Goal: Transaction & Acquisition: Purchase product/service

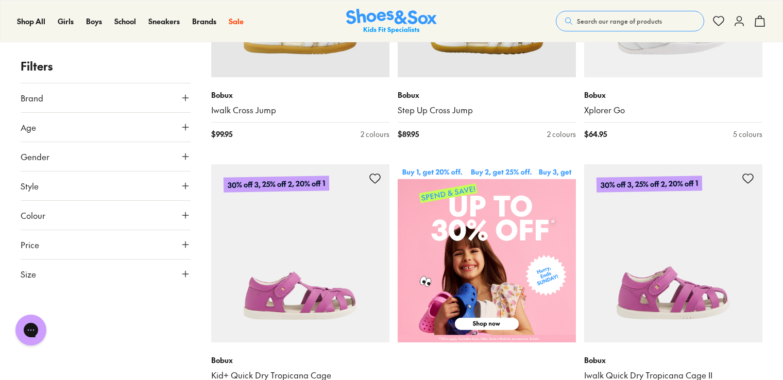
scroll to position [361, 0]
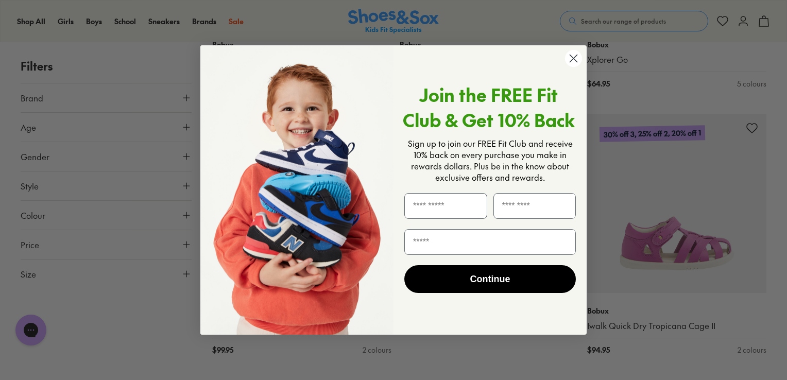
click at [573, 62] on circle "Close dialog" at bounding box center [573, 58] width 17 height 17
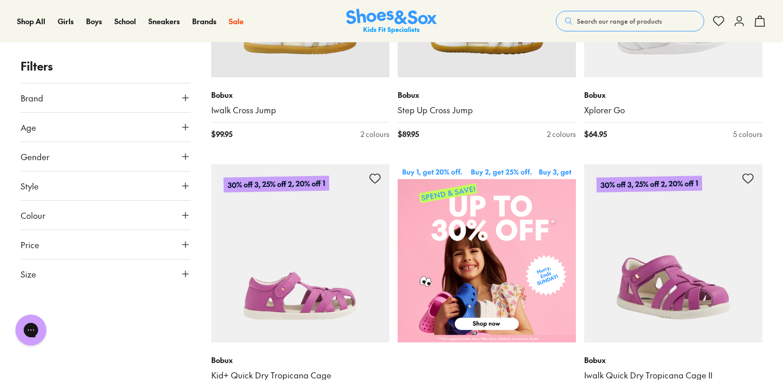
scroll to position [0, 0]
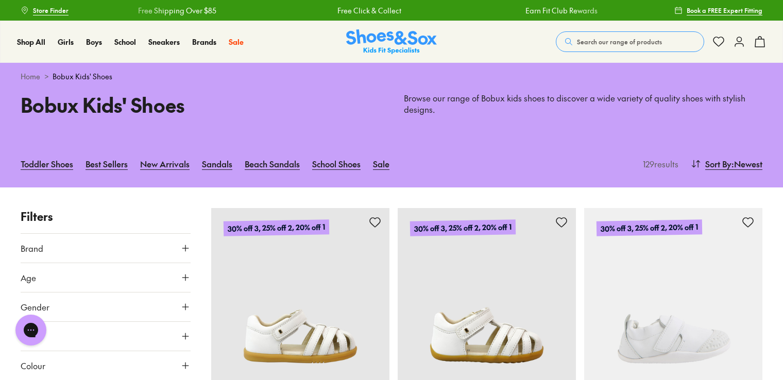
click at [58, 11] on span "Store Finder" at bounding box center [51, 10] width 36 height 9
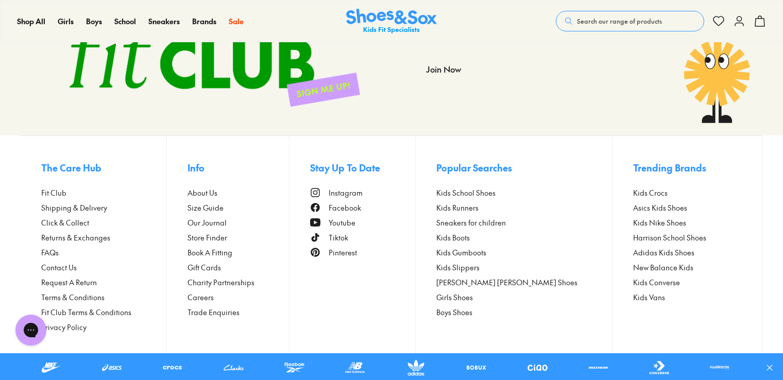
scroll to position [622, 0]
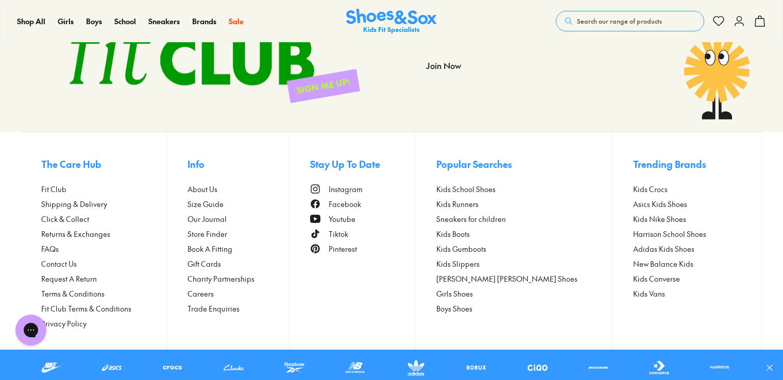
click at [74, 221] on span "Click & Collect" at bounding box center [65, 219] width 48 height 11
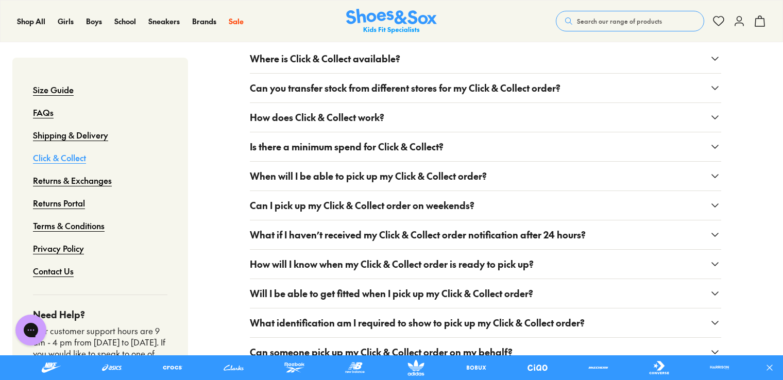
click at [455, 59] on button "Where is Click & Collect available?" at bounding box center [485, 58] width 471 height 29
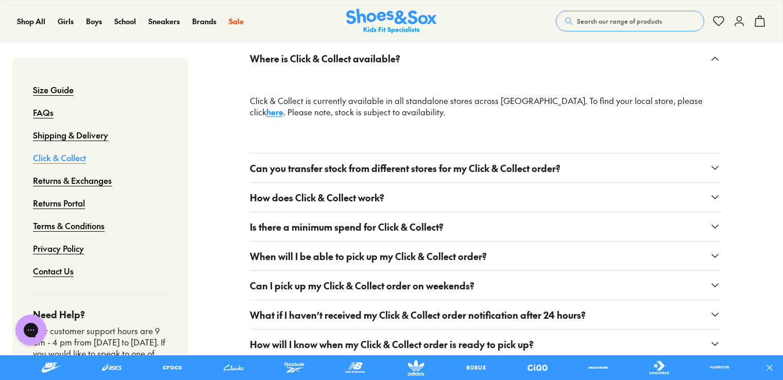
click at [283, 106] on link "here" at bounding box center [274, 111] width 17 height 11
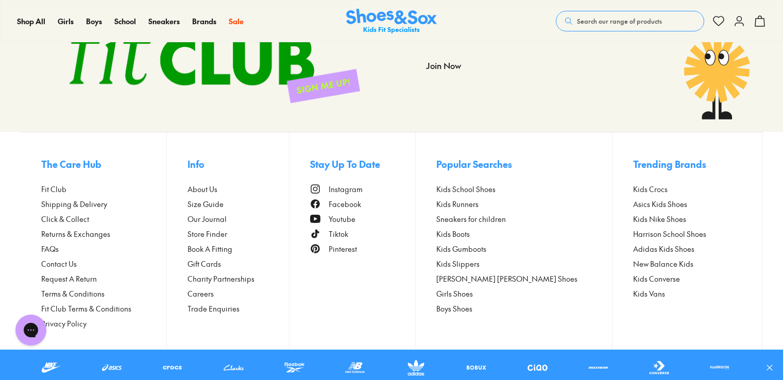
click at [94, 203] on span "Shipping & Delivery" at bounding box center [74, 204] width 66 height 11
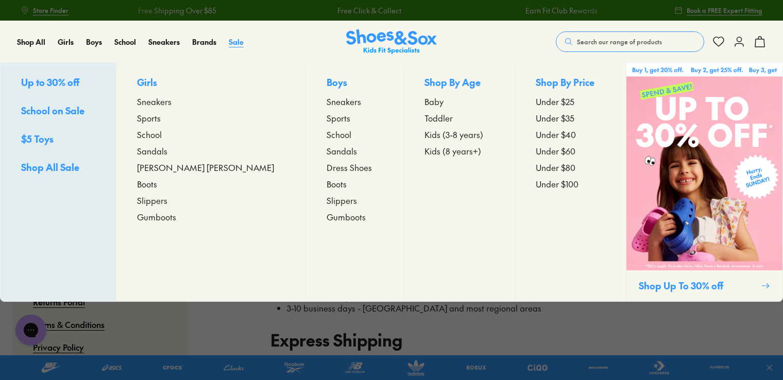
click at [234, 41] on span "Sale" at bounding box center [236, 42] width 15 height 10
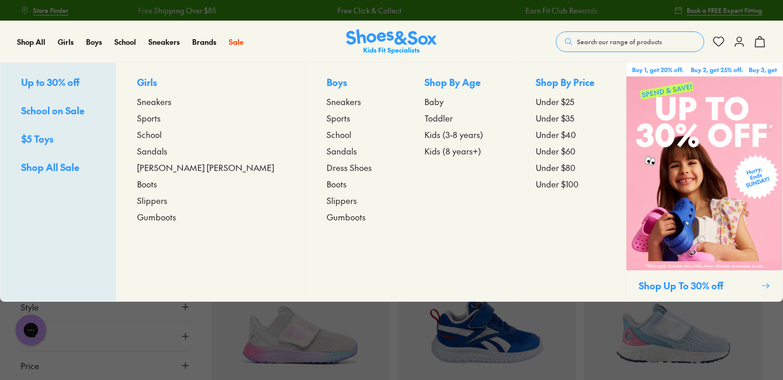
click at [169, 83] on p "Girls" at bounding box center [211, 83] width 148 height 16
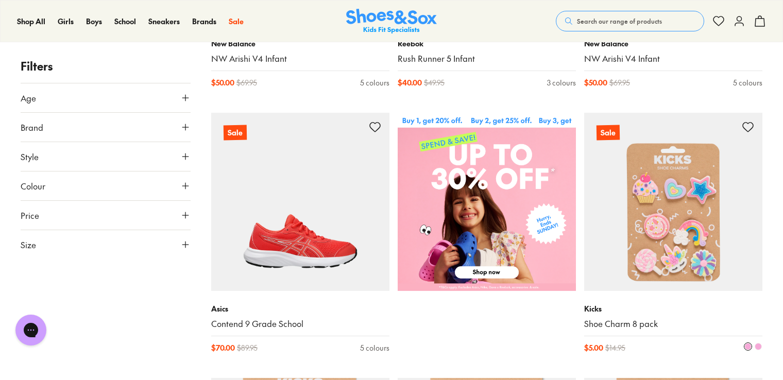
scroll to position [206, 0]
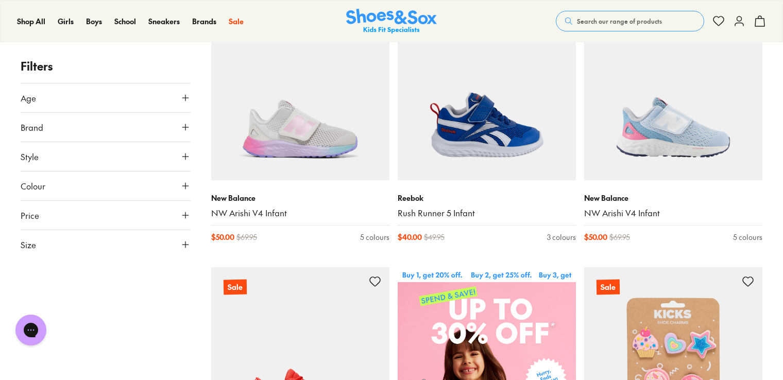
click at [173, 100] on button "Age" at bounding box center [106, 97] width 170 height 29
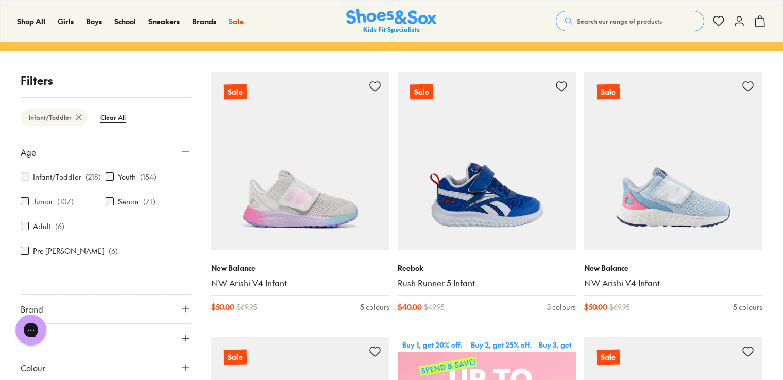
scroll to position [21, 0]
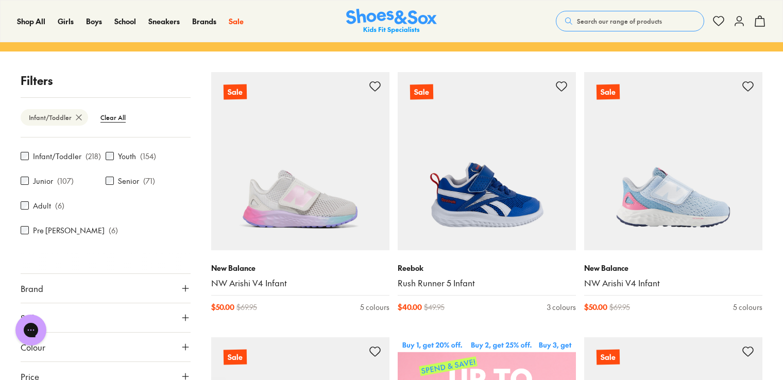
click at [145, 274] on button "Brand" at bounding box center [106, 288] width 170 height 29
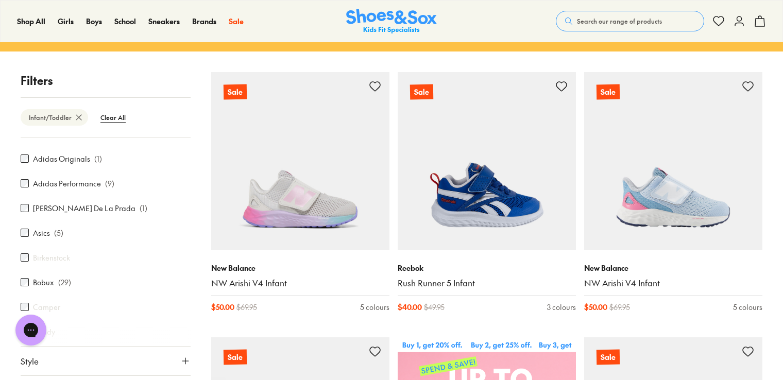
click at [33, 277] on label "Bobux" at bounding box center [43, 282] width 21 height 11
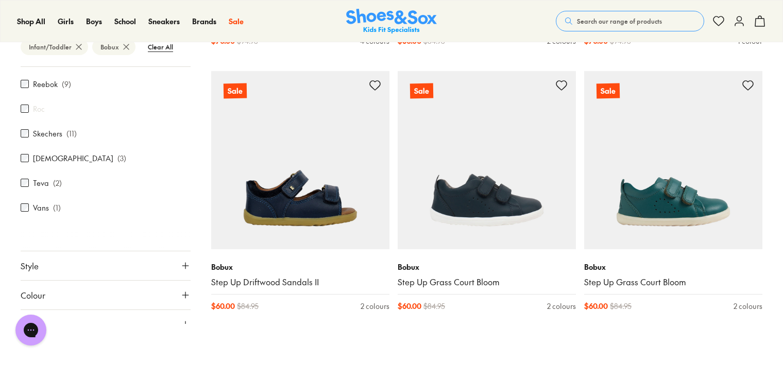
scroll to position [2266, 0]
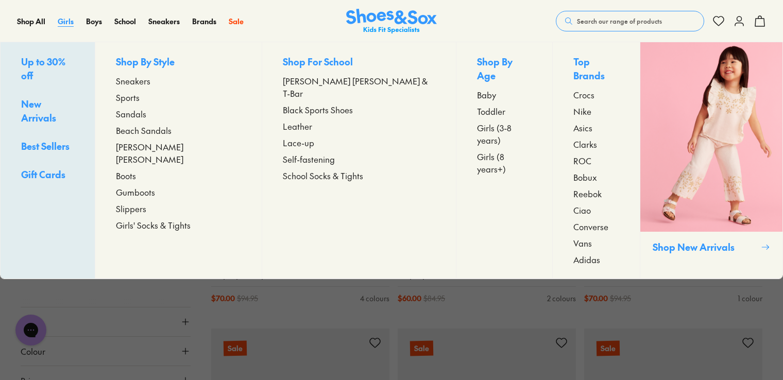
click at [67, 24] on span "Girls" at bounding box center [66, 21] width 16 height 10
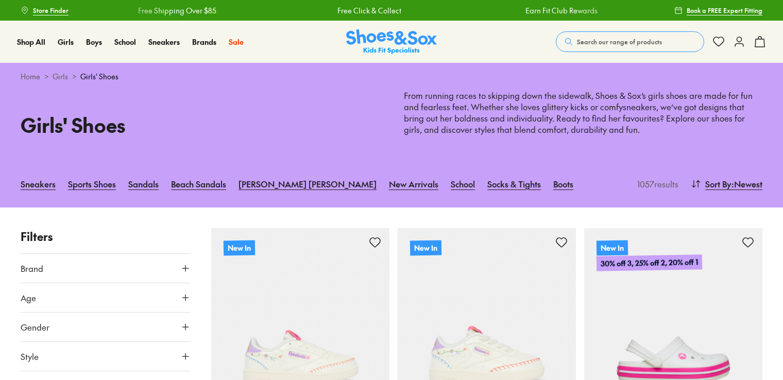
click at [614, 38] on span "Search our range of products" at bounding box center [619, 41] width 85 height 9
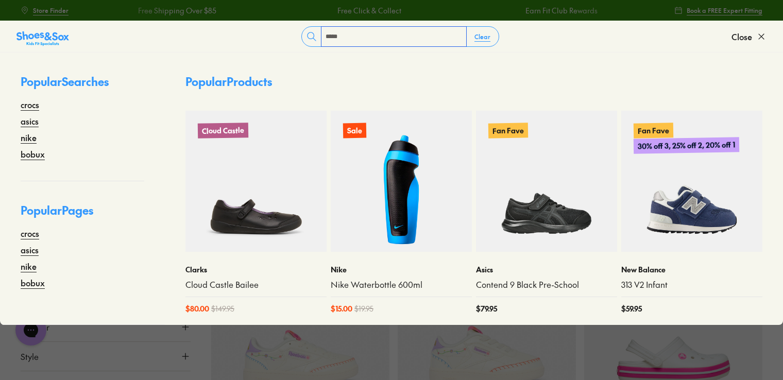
type input "*****"
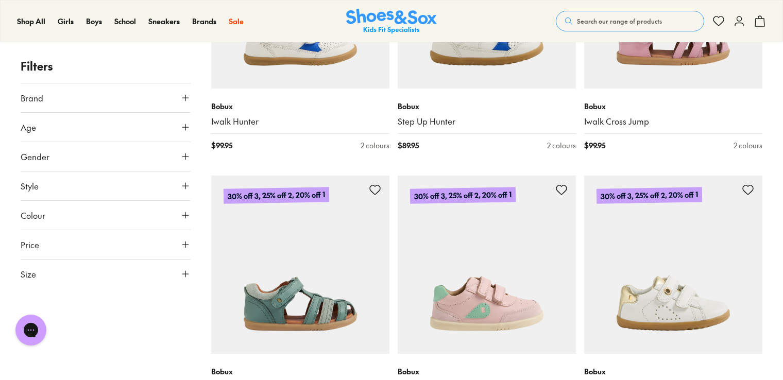
scroll to position [824, 0]
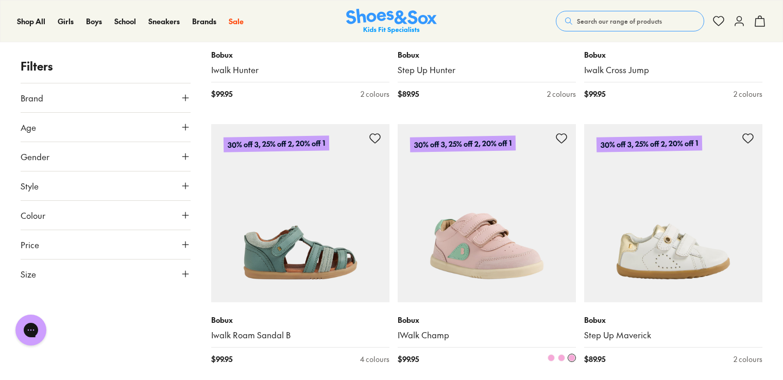
click at [524, 234] on img at bounding box center [487, 213] width 178 height 178
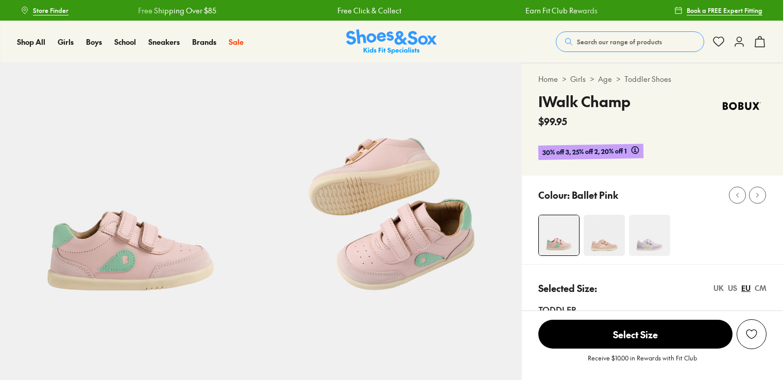
select select "*"
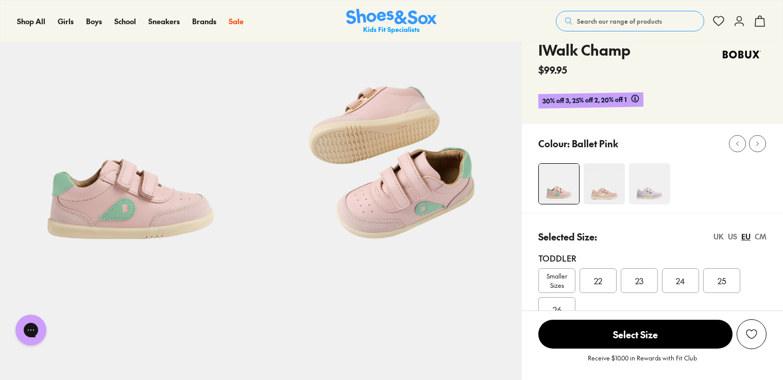
scroll to position [103, 0]
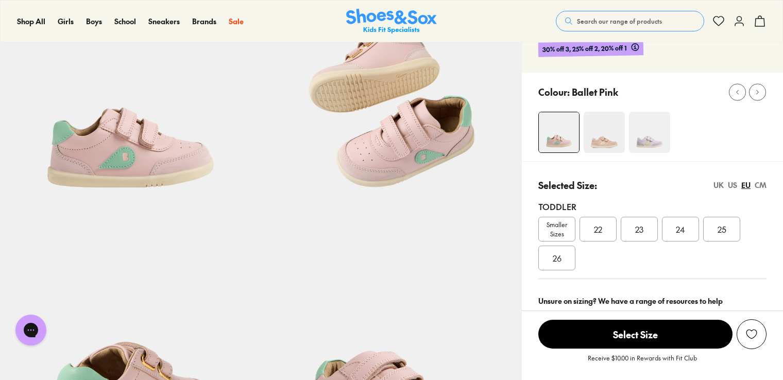
click at [548, 254] on div "26" at bounding box center [556, 258] width 37 height 25
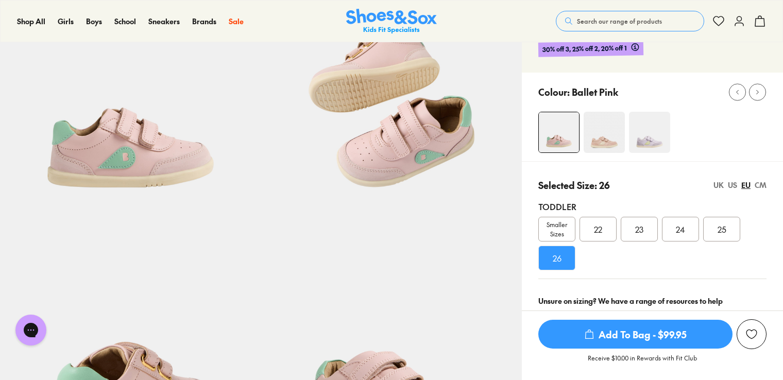
click at [638, 335] on span "Add To Bag - $99.95" at bounding box center [635, 334] width 194 height 29
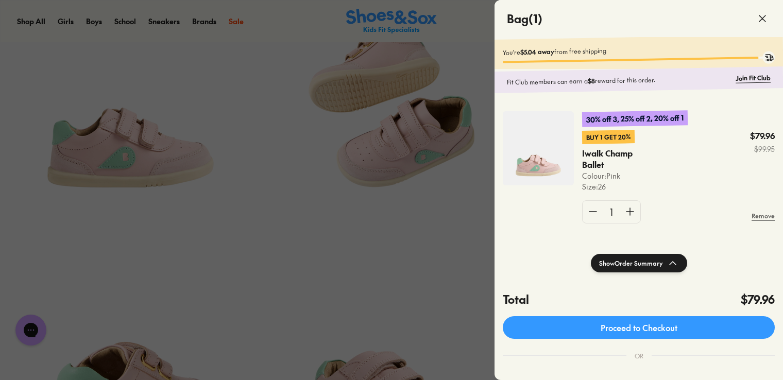
click at [387, 249] on div at bounding box center [391, 190] width 783 height 380
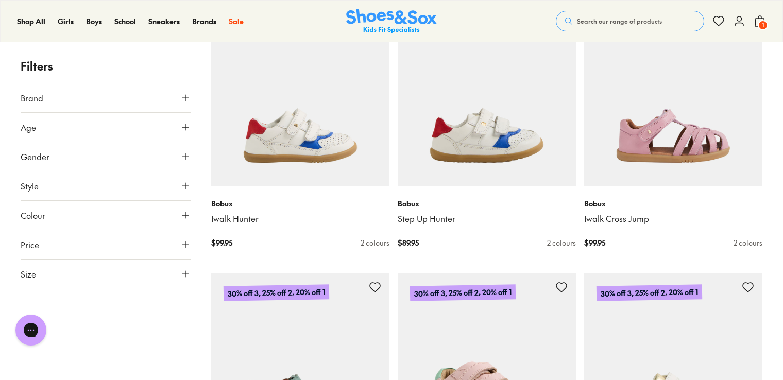
scroll to position [667, 0]
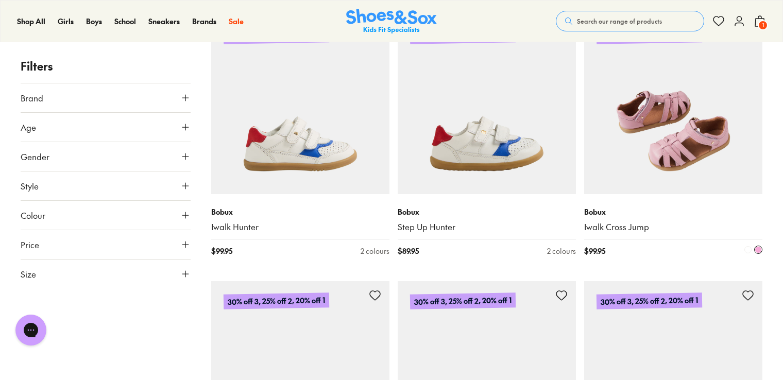
click at [689, 174] on img at bounding box center [673, 105] width 178 height 178
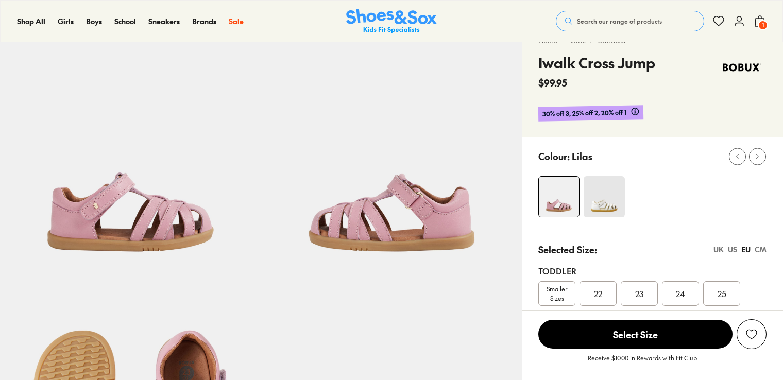
scroll to position [103, 0]
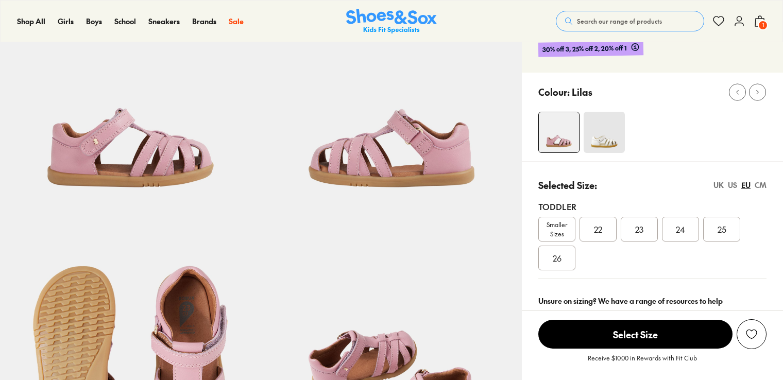
select select "*"
click at [725, 231] on span "25" at bounding box center [721, 229] width 9 height 12
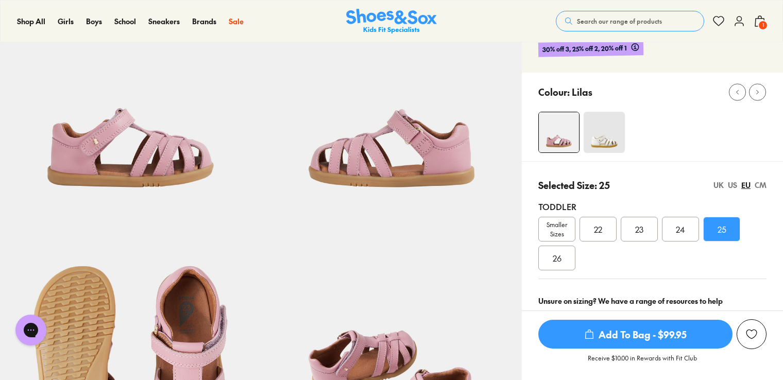
click at [641, 337] on span "Add To Bag - $99.95" at bounding box center [635, 334] width 194 height 29
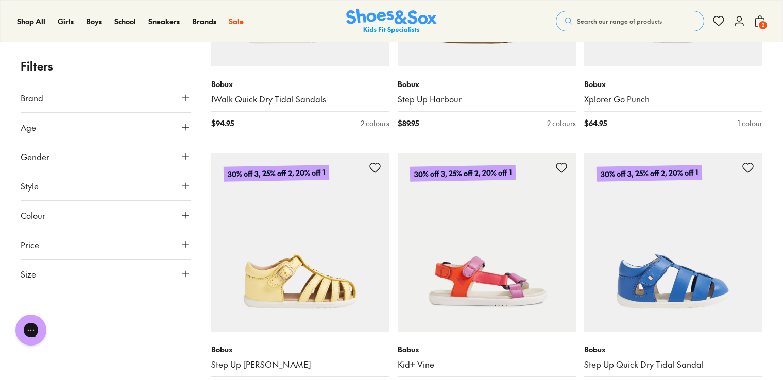
scroll to position [3183, 0]
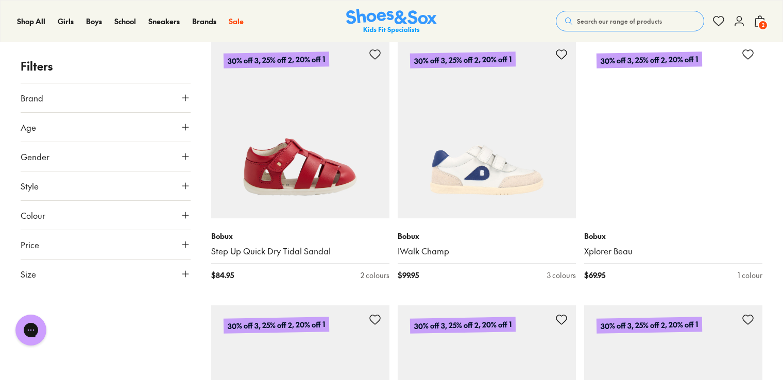
scroll to position [4676, 0]
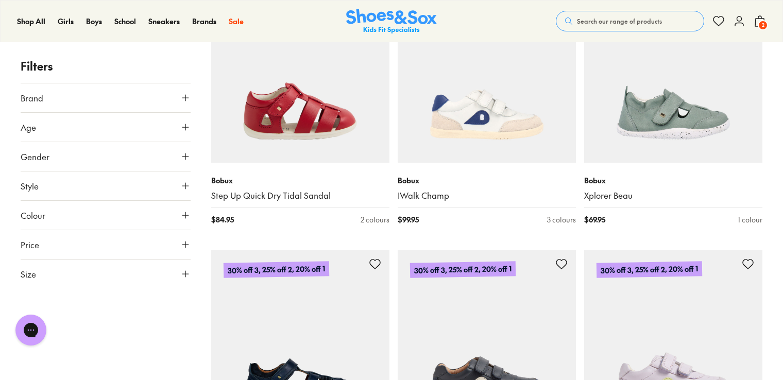
click at [187, 184] on icon at bounding box center [185, 186] width 10 height 10
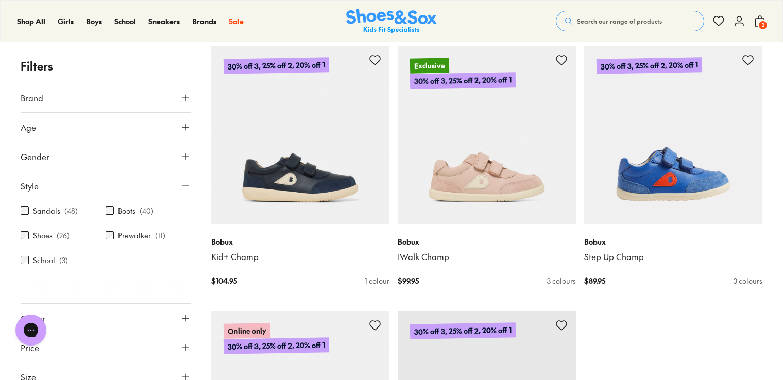
scroll to position [6788, 0]
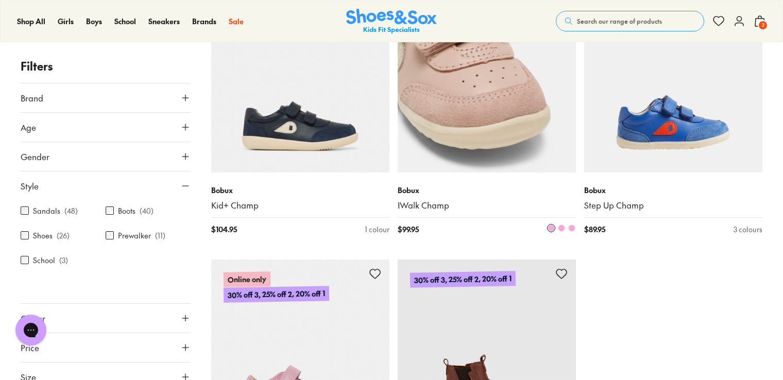
click at [478, 155] on img at bounding box center [487, 83] width 178 height 178
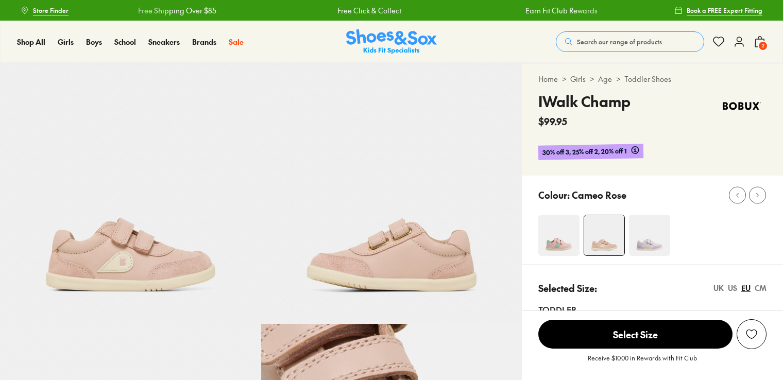
select select "*"
click at [559, 232] on img at bounding box center [558, 235] width 41 height 41
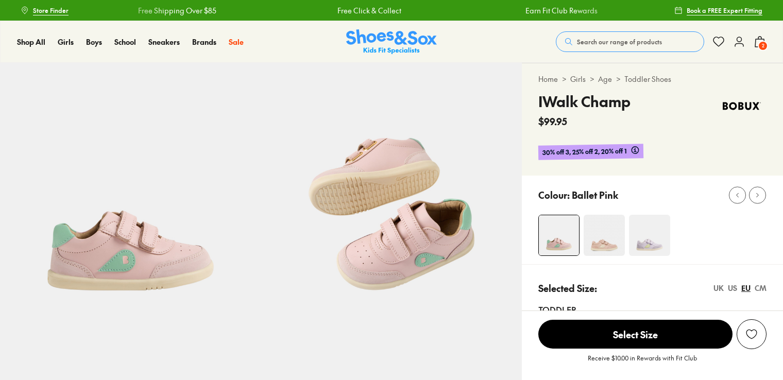
select select "*"
click at [587, 231] on img at bounding box center [604, 235] width 41 height 41
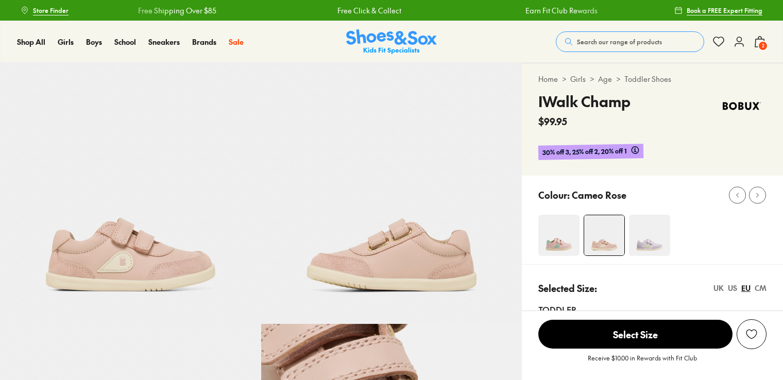
select select "*"
click at [652, 237] on img at bounding box center [649, 235] width 41 height 41
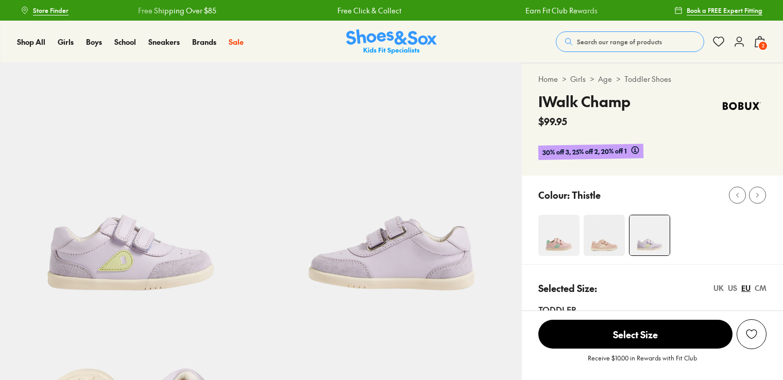
click at [558, 244] on img at bounding box center [558, 235] width 41 height 41
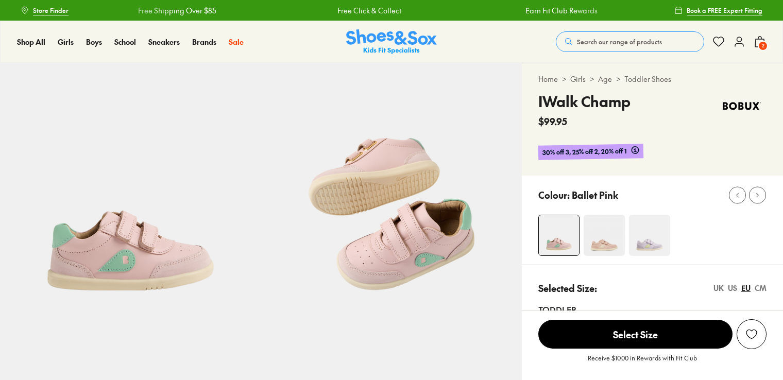
select select "*"
click at [611, 241] on img at bounding box center [604, 235] width 41 height 41
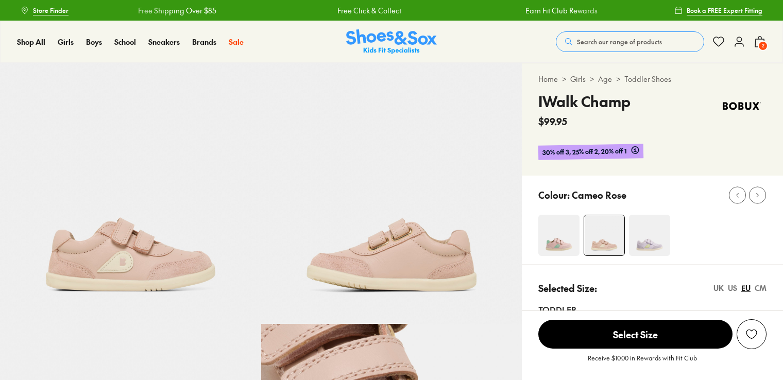
select select "*"
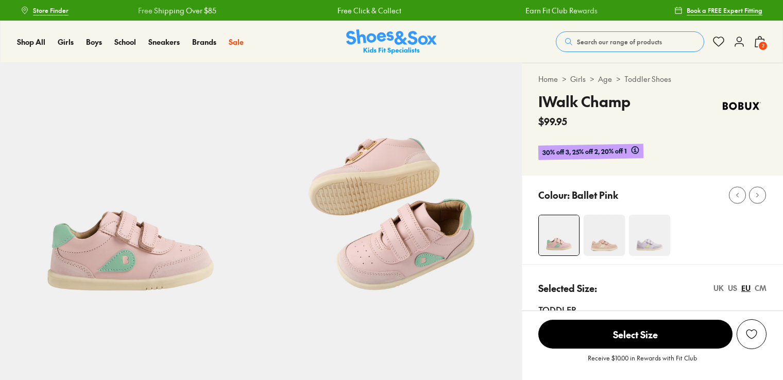
select select "*"
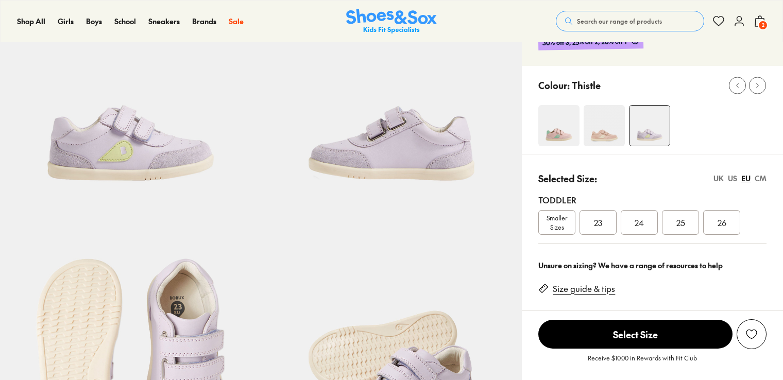
scroll to position [258, 0]
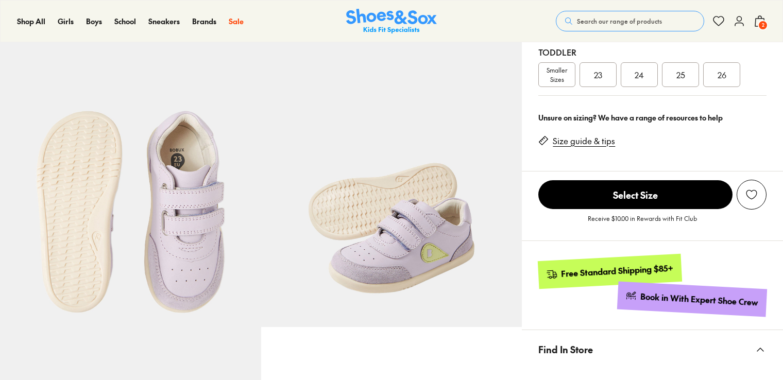
select select "*"
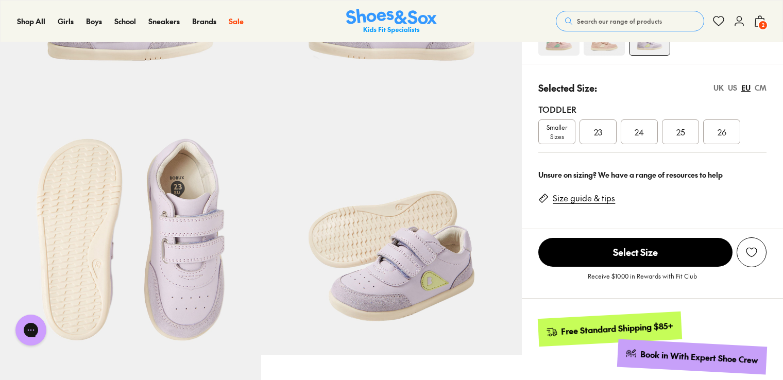
scroll to position [309, 0]
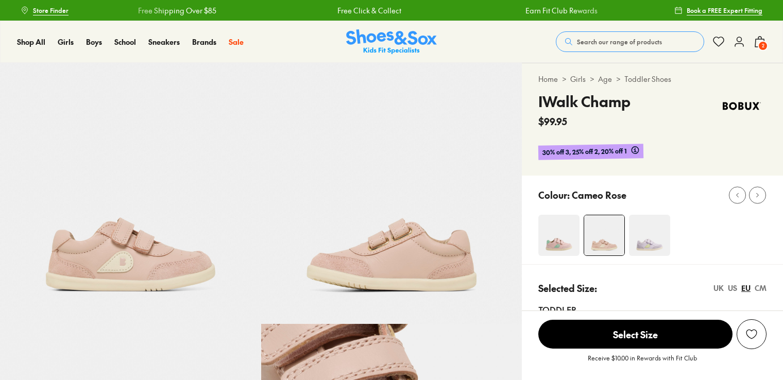
select select "*"
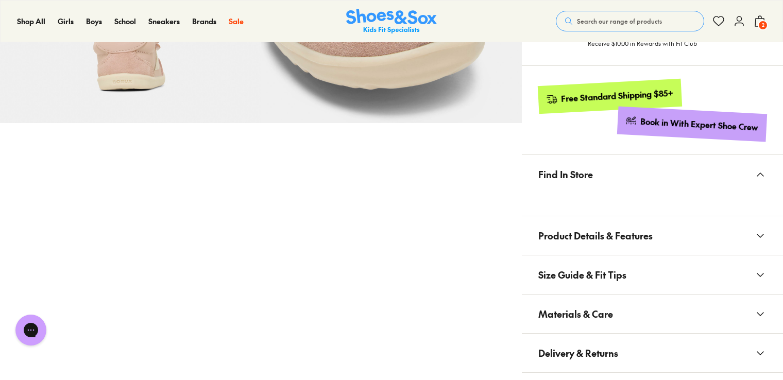
scroll to position [464, 0]
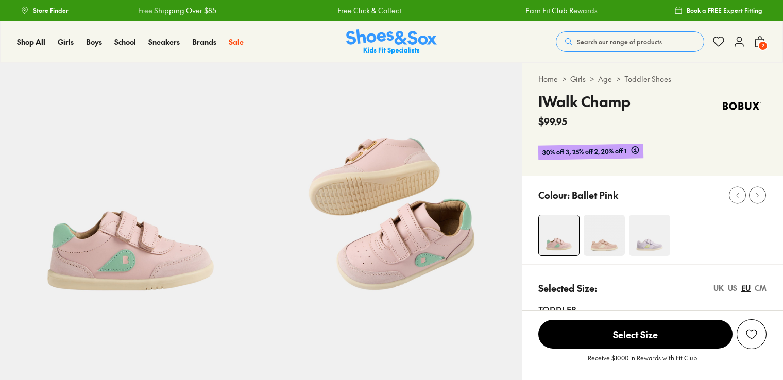
select select "*"
click at [657, 45] on span "Search our range of products" at bounding box center [619, 41] width 85 height 9
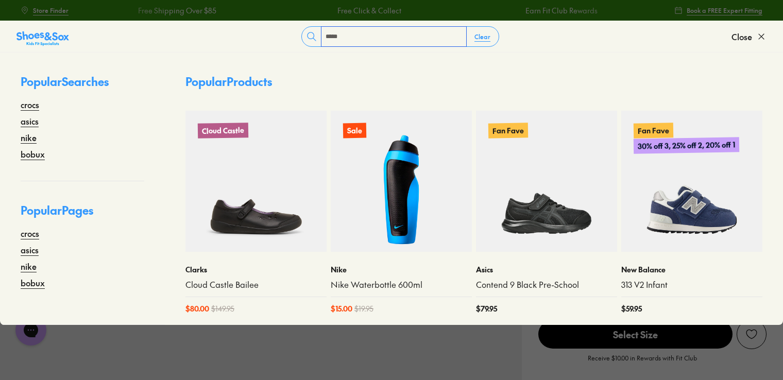
type input "*****"
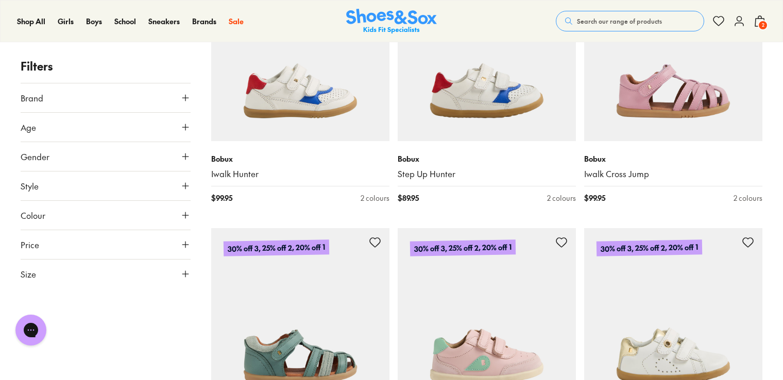
scroll to position [721, 0]
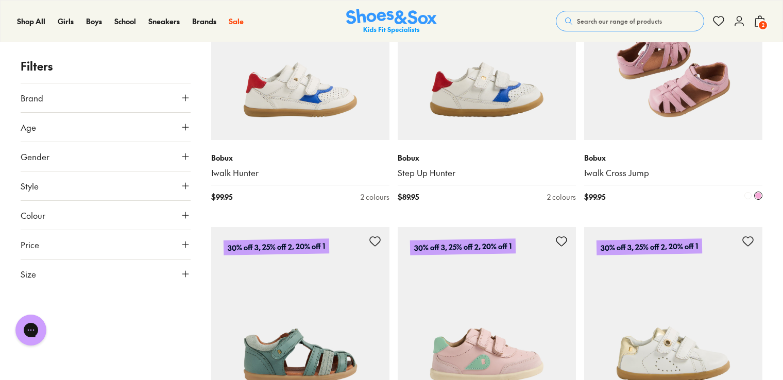
click at [727, 99] on img at bounding box center [673, 51] width 178 height 178
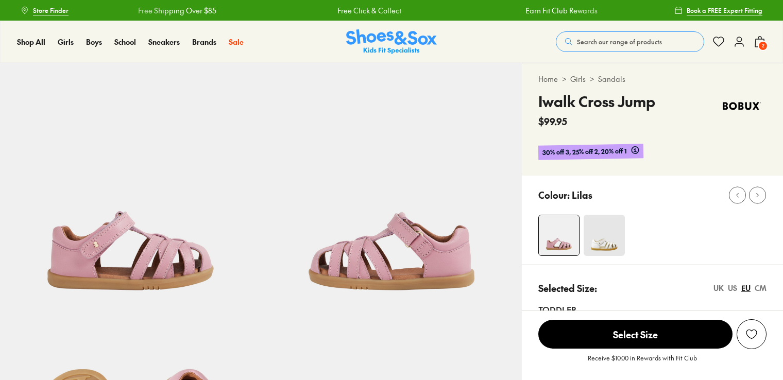
select select "*"
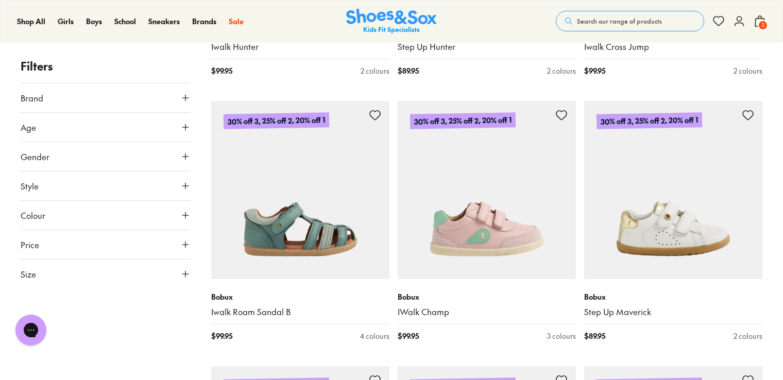
scroll to position [865, 0]
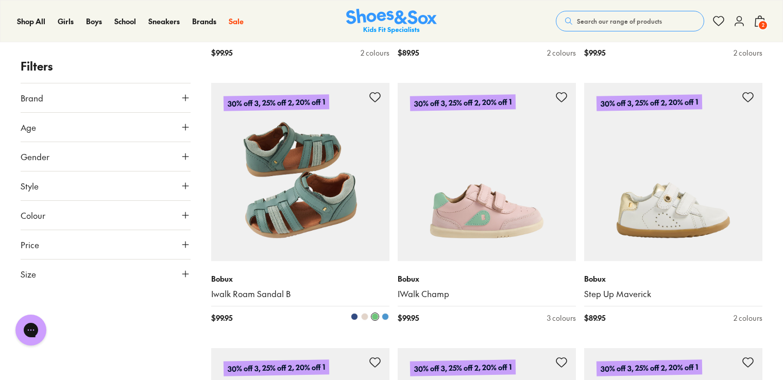
click at [277, 210] on img at bounding box center [300, 172] width 178 height 178
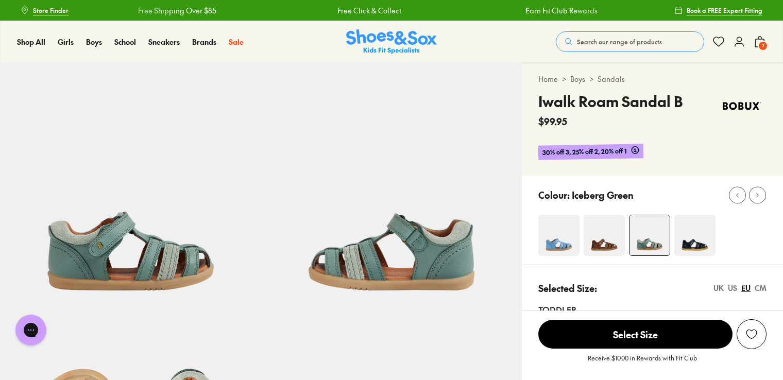
select select "*"
click at [555, 233] on img at bounding box center [558, 235] width 41 height 41
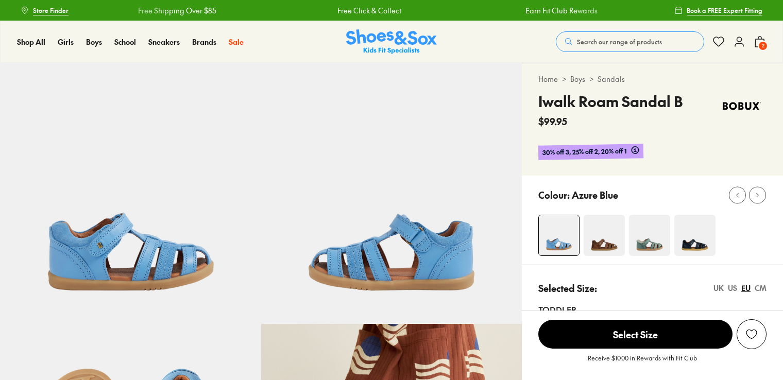
select select "*"
click at [604, 236] on img at bounding box center [604, 235] width 41 height 41
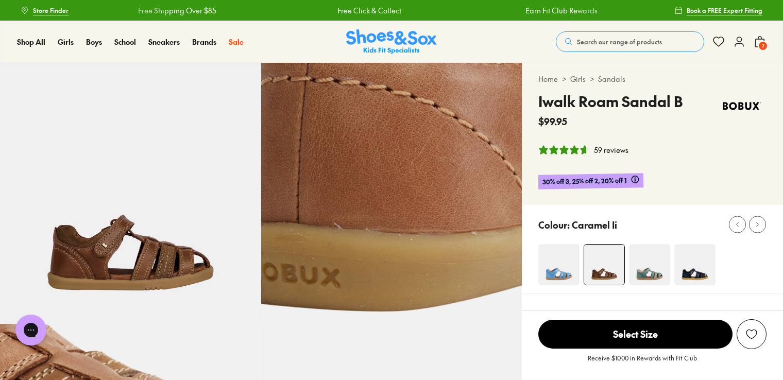
select select "*"
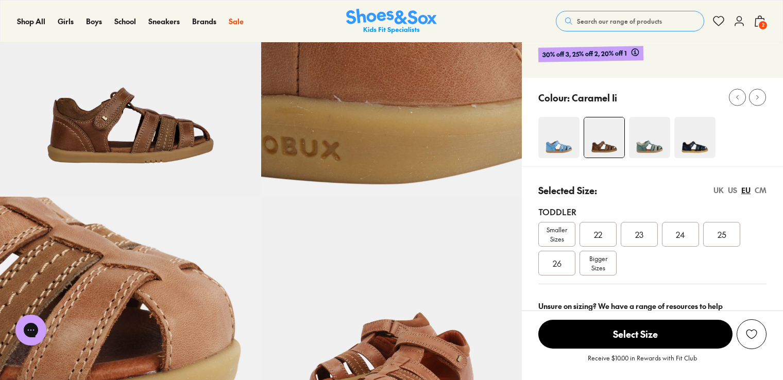
scroll to position [52, 0]
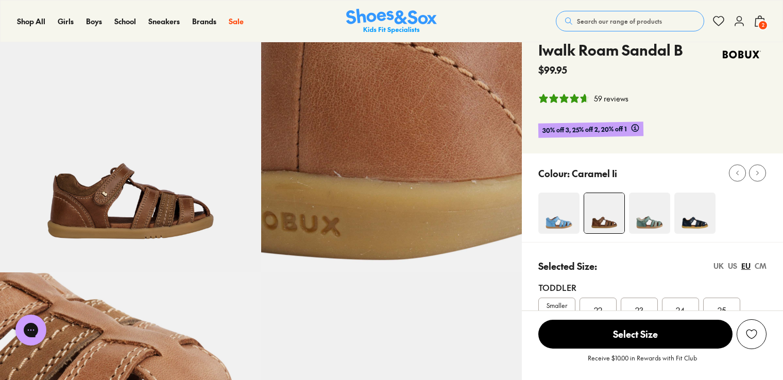
click at [706, 210] on img at bounding box center [694, 213] width 41 height 41
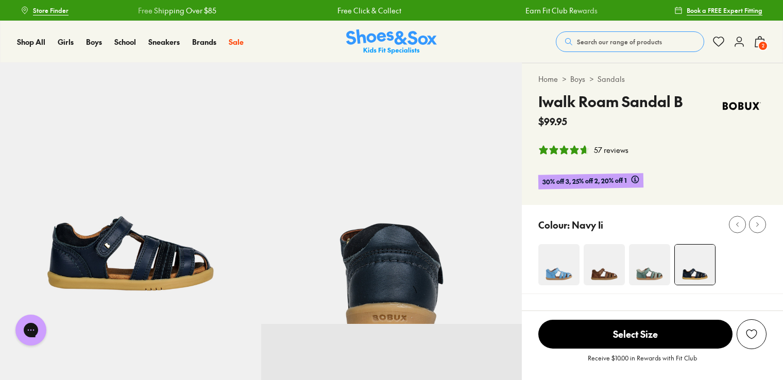
select select "*"
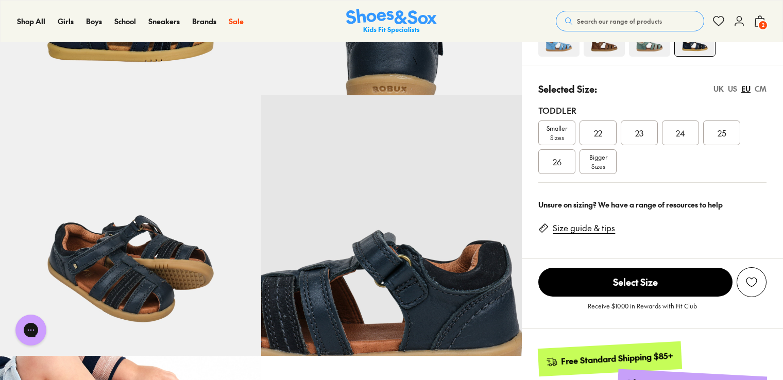
scroll to position [155, 0]
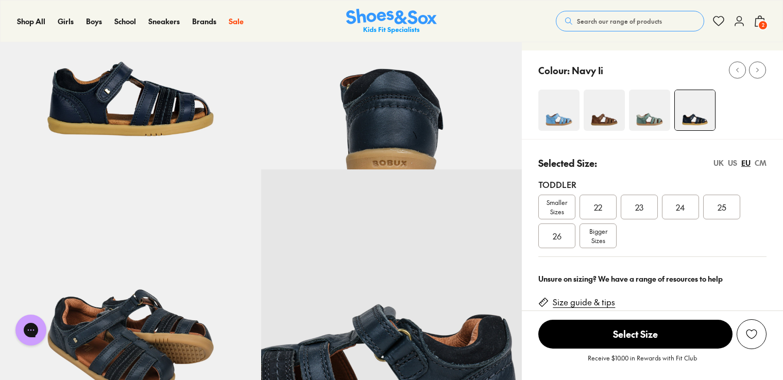
click at [570, 238] on div "26" at bounding box center [556, 236] width 37 height 25
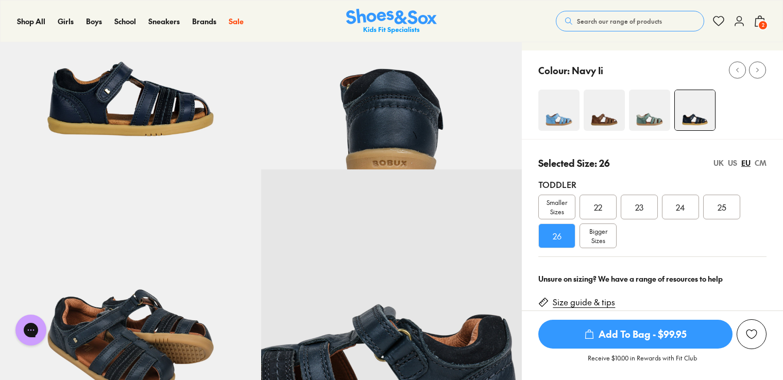
click at [656, 339] on span "Add To Bag - $99.95" at bounding box center [635, 334] width 194 height 29
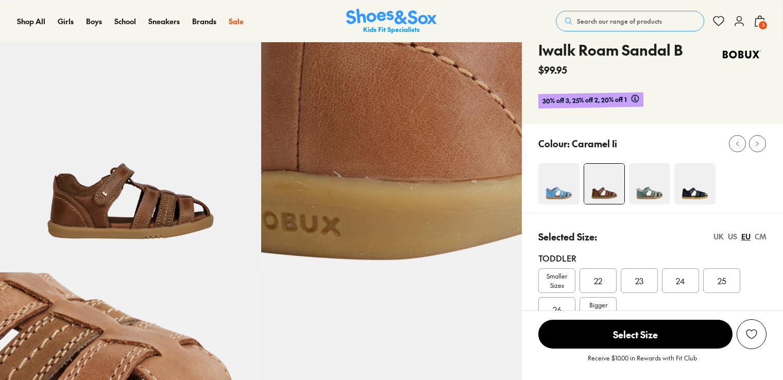
select select "*"
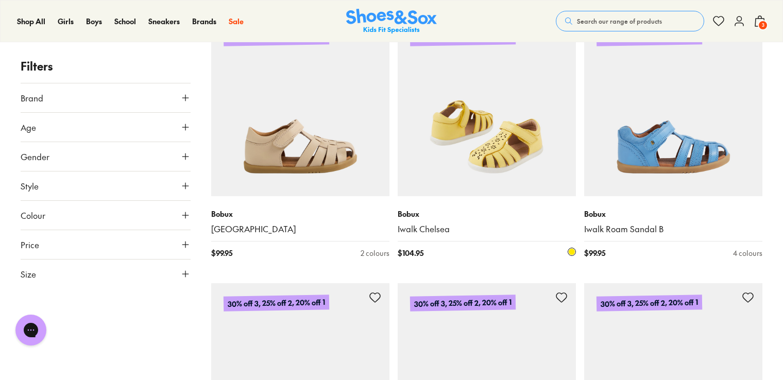
scroll to position [2572, 0]
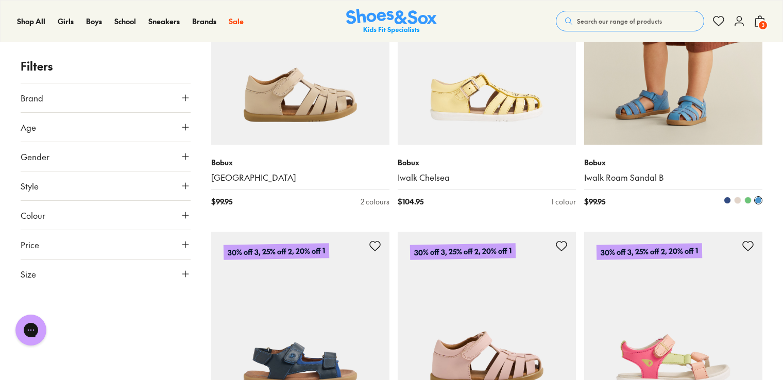
click at [729, 202] on span at bounding box center [727, 200] width 7 height 7
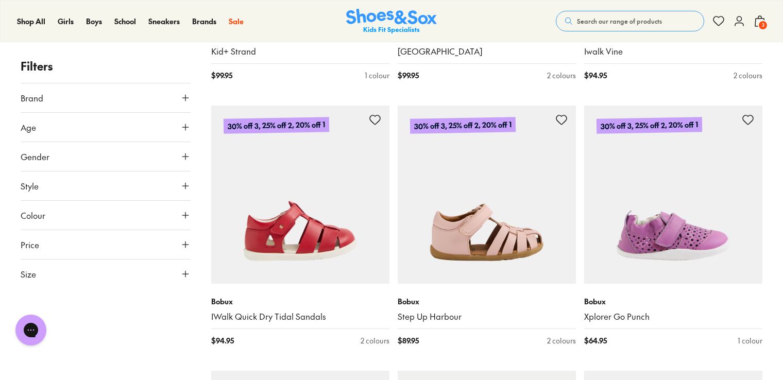
scroll to position [2984, 0]
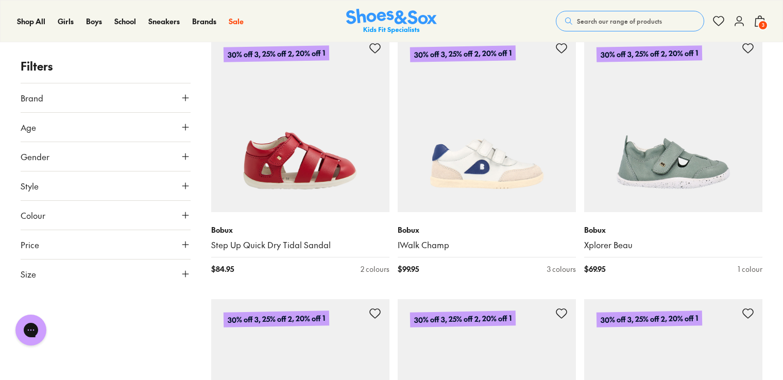
scroll to position [4633, 0]
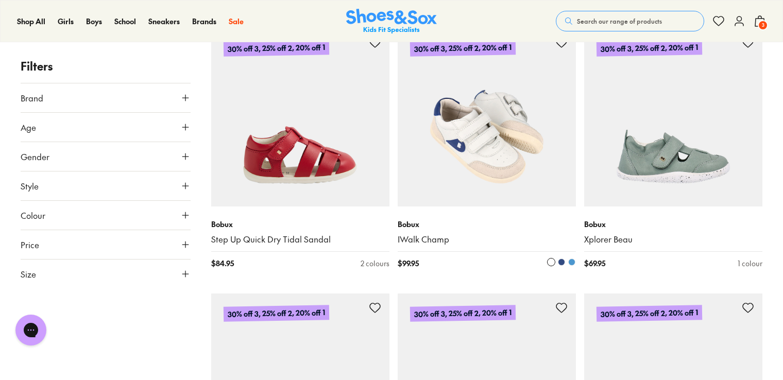
click at [513, 129] on img at bounding box center [487, 117] width 178 height 178
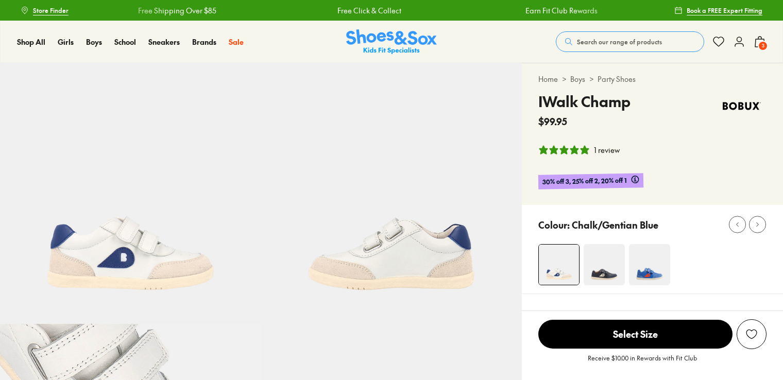
select select "*"
click at [596, 264] on img at bounding box center [604, 264] width 41 height 41
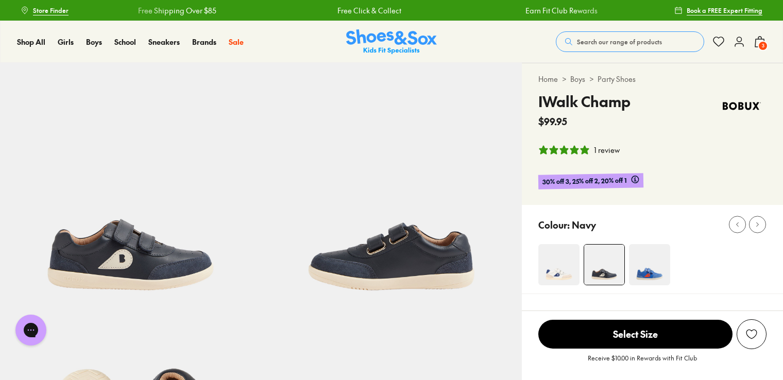
select select "*"
click at [653, 279] on img at bounding box center [649, 264] width 41 height 41
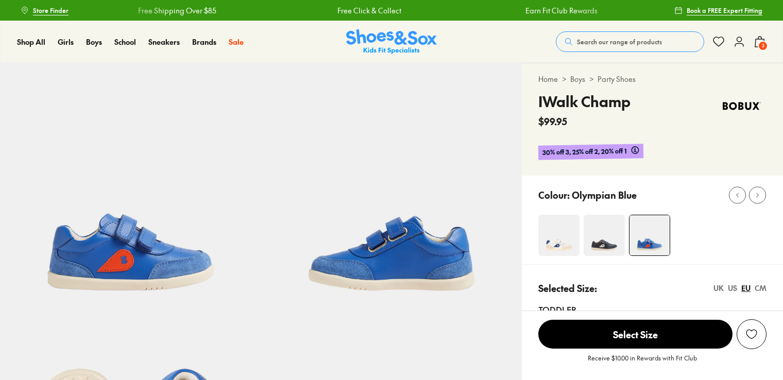
click at [526, 228] on div "Colour: Olympian Blue" at bounding box center [652, 220] width 261 height 89
click at [580, 234] on div at bounding box center [660, 235] width 245 height 41
select select "*"
click at [562, 241] on img at bounding box center [558, 235] width 41 height 41
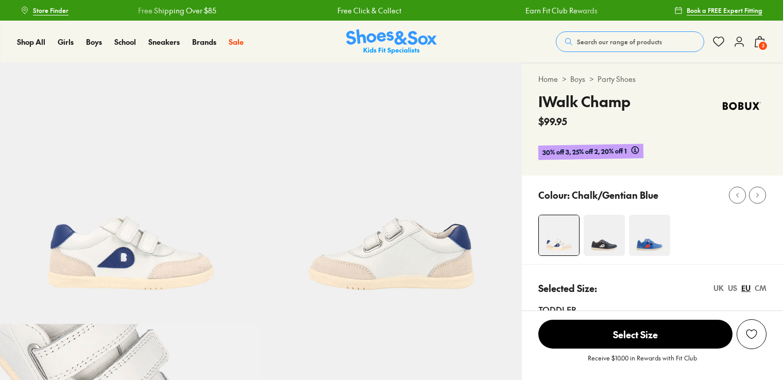
select select "*"
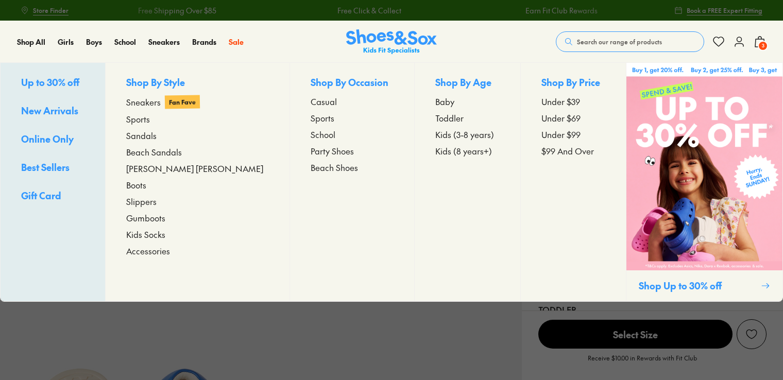
select select "*"
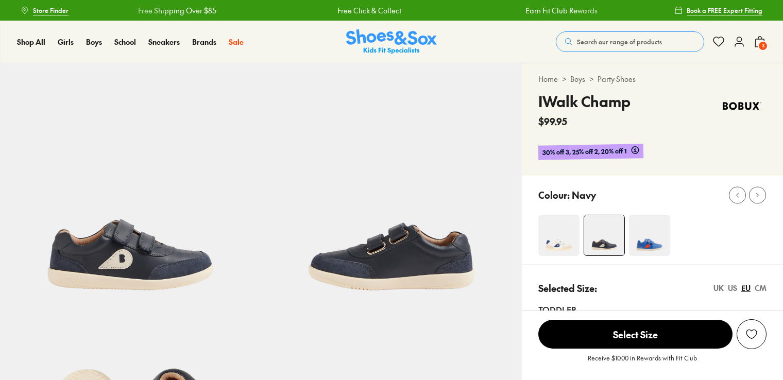
select select "*"
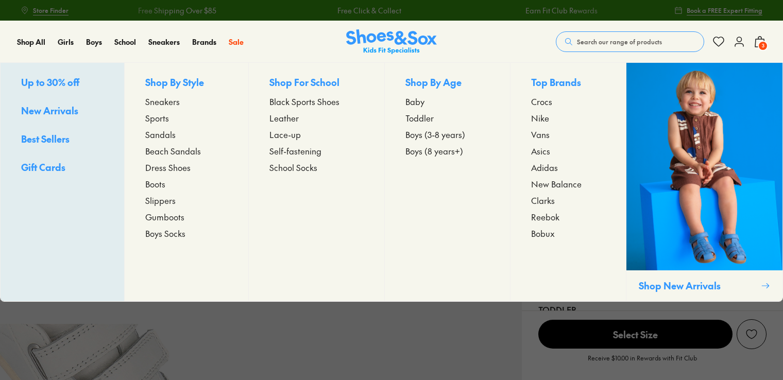
select select "*"
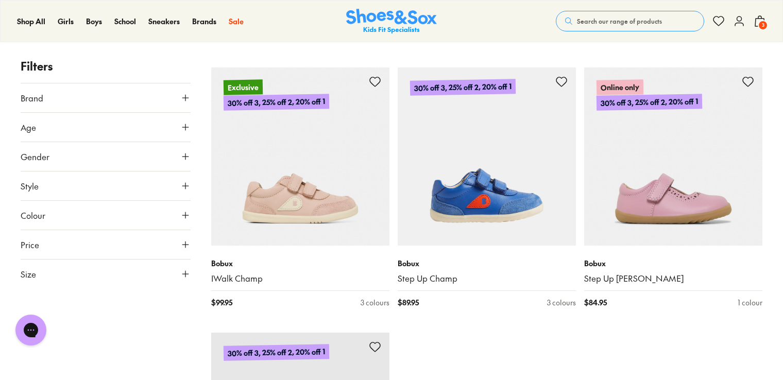
scroll to position [3301, 0]
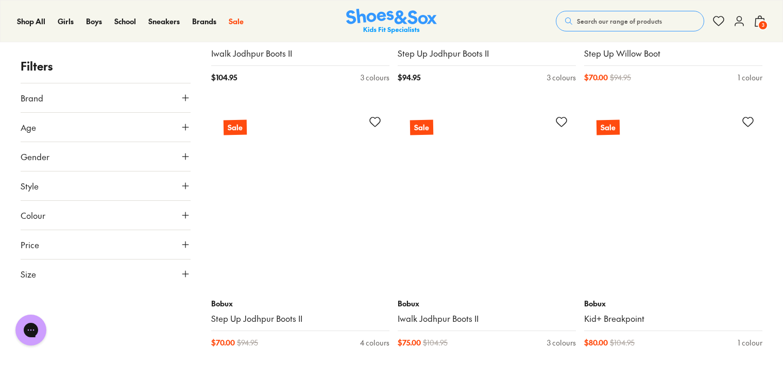
scroll to position [3816, 0]
